Goal: Use online tool/utility: Utilize a website feature to perform a specific function

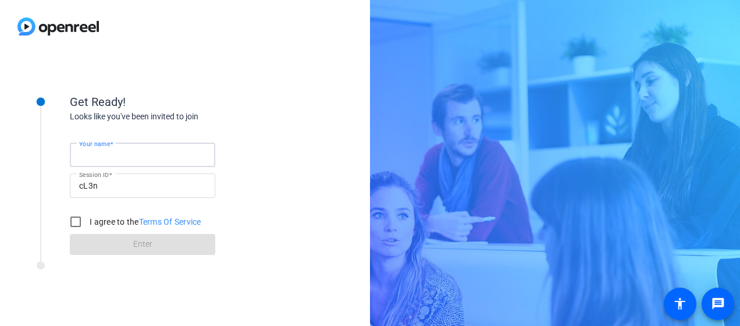
click at [134, 152] on input "Your name" at bounding box center [142, 155] width 127 height 14
type input "[PERSON_NAME]"
click at [76, 223] on input "I agree to the Terms Of Service" at bounding box center [75, 221] width 23 height 23
checkbox input "true"
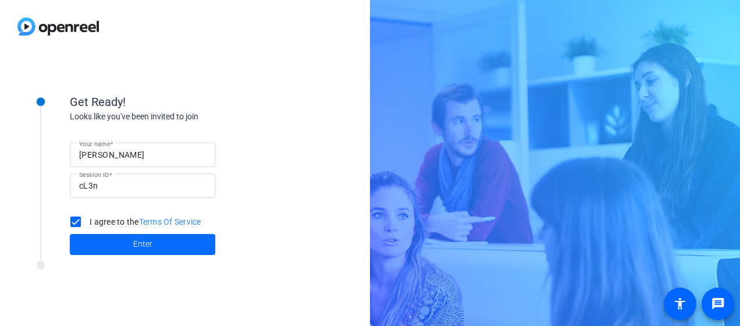
click at [154, 247] on span at bounding box center [142, 244] width 145 height 28
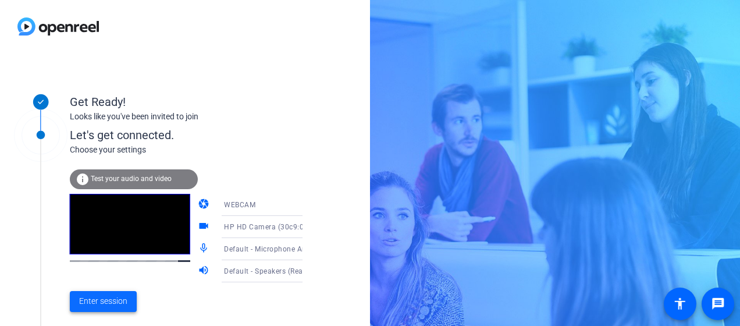
click at [114, 298] on span "Enter session" at bounding box center [103, 301] width 48 height 12
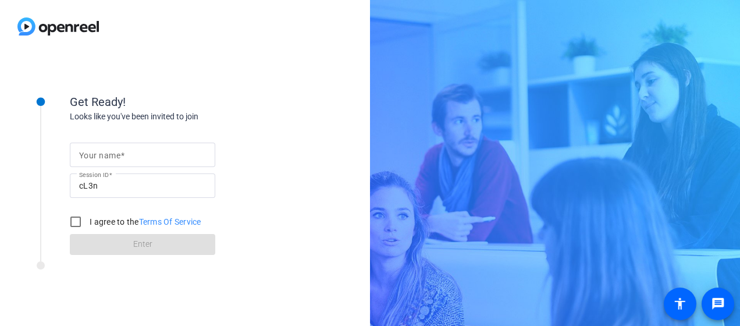
click at [134, 148] on input "Your name" at bounding box center [142, 155] width 127 height 14
type input "[PERSON_NAME]"
click at [76, 221] on input "I agree to the Terms Of Service" at bounding box center [75, 221] width 23 height 23
checkbox input "true"
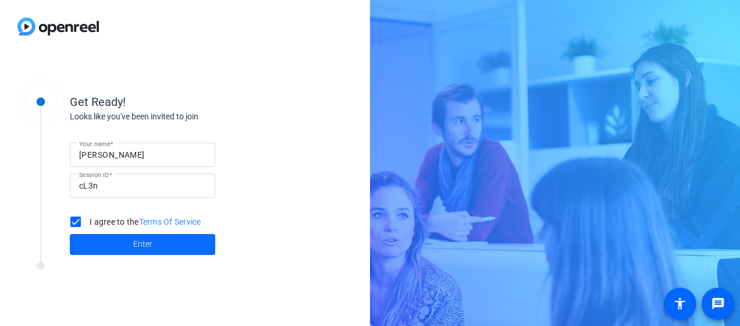
click at [159, 242] on span at bounding box center [142, 244] width 145 height 28
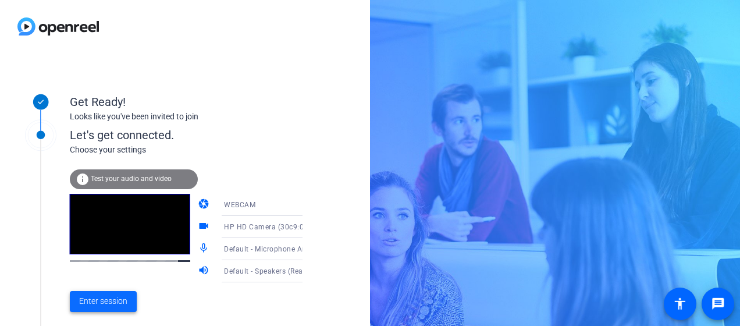
click at [108, 297] on span "Enter session" at bounding box center [103, 301] width 48 height 12
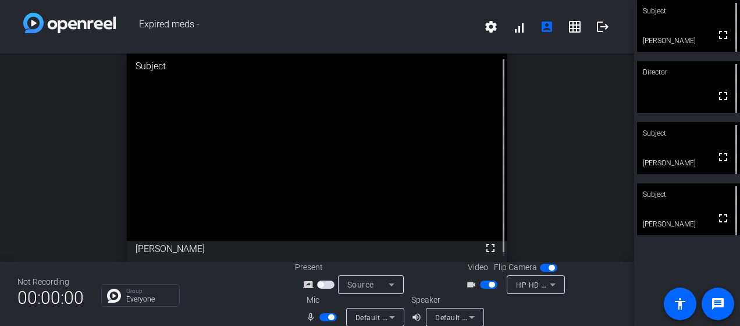
scroll to position [1, 0]
click at [321, 315] on span "button" at bounding box center [327, 317] width 17 height 8
click at [322, 318] on span "button" at bounding box center [323, 317] width 6 height 6
click at [328, 318] on span "button" at bounding box center [331, 317] width 6 height 6
click at [569, 208] on div "open_in_new Director fullscreen" at bounding box center [317, 157] width 634 height 208
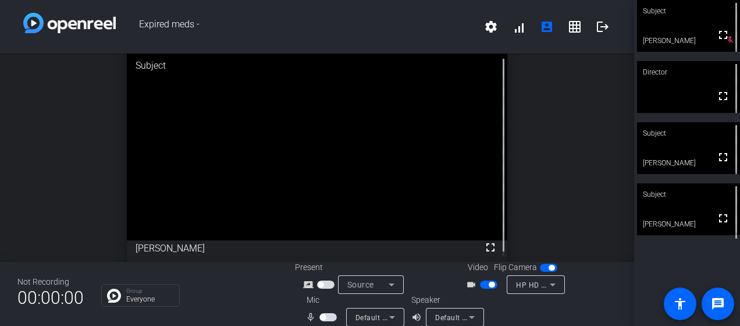
click at [321, 316] on span "button" at bounding box center [323, 317] width 6 height 6
click at [321, 316] on span "button" at bounding box center [327, 317] width 17 height 8
click at [326, 315] on span "button" at bounding box center [327, 317] width 17 height 8
click at [328, 315] on span "button" at bounding box center [331, 317] width 6 height 6
click at [327, 316] on span "button" at bounding box center [327, 317] width 17 height 8
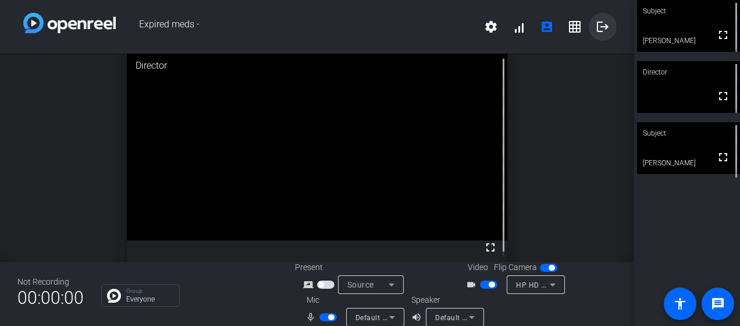
click at [595, 25] on mat-icon "logout" at bounding box center [602, 27] width 14 height 14
